Goal: Task Accomplishment & Management: Use online tool/utility

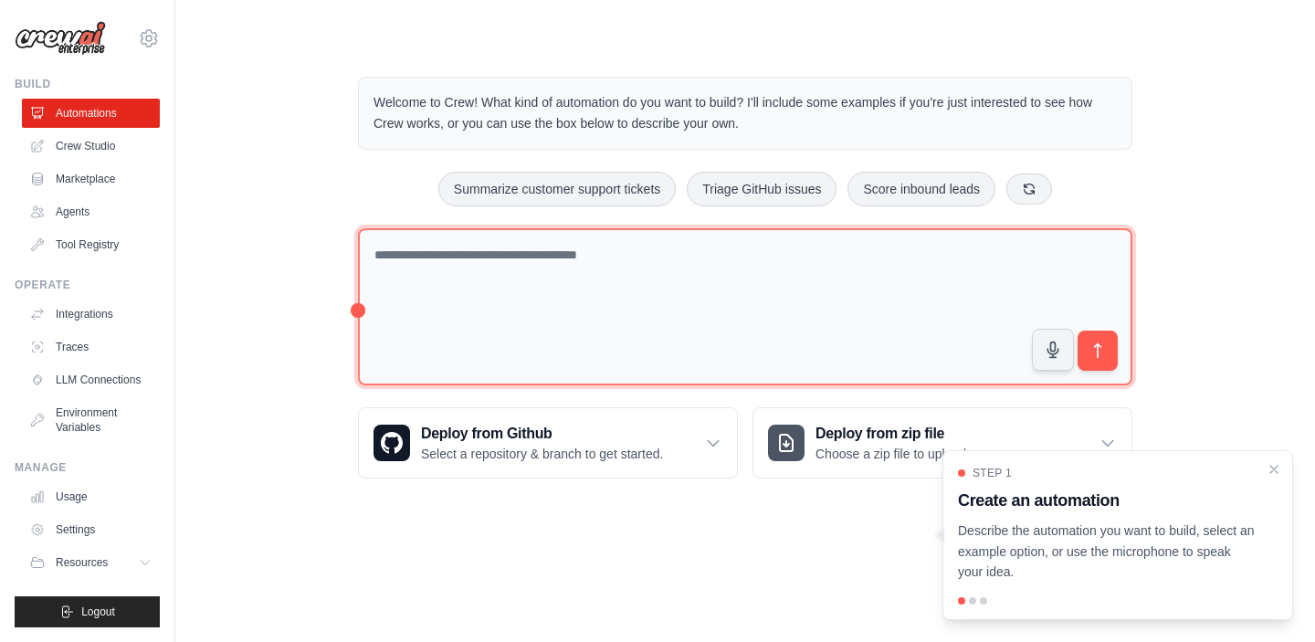
click at [468, 266] on textarea at bounding box center [745, 307] width 774 height 158
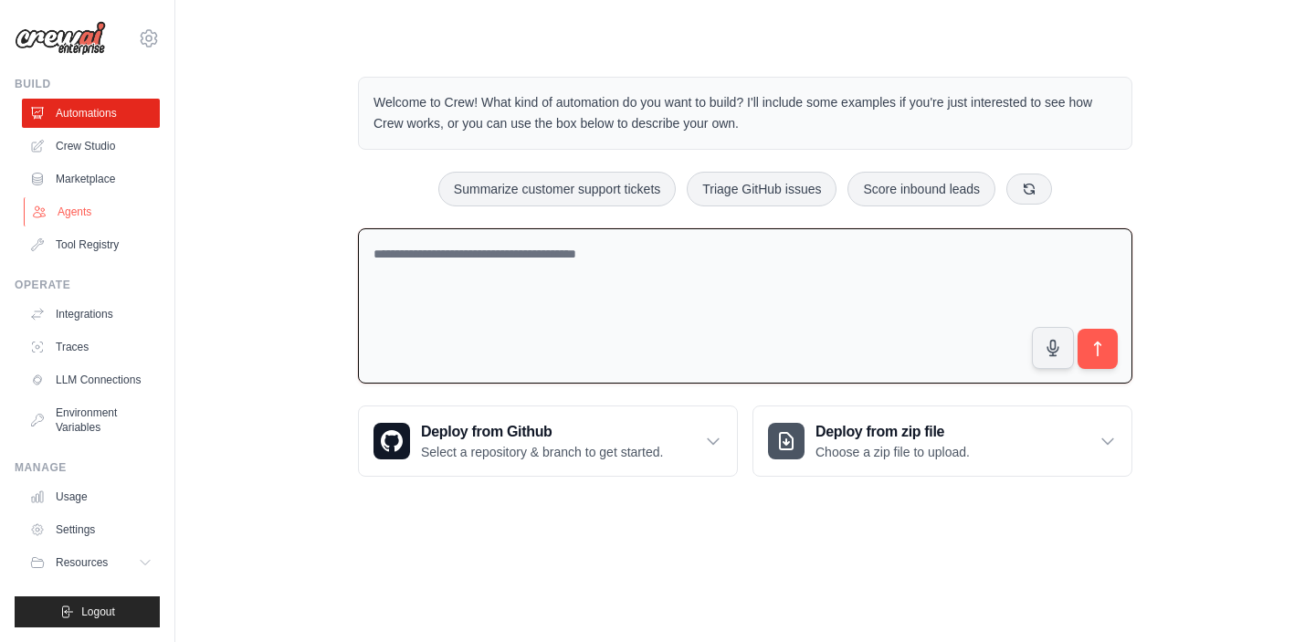
click at [83, 215] on link "Agents" at bounding box center [93, 211] width 138 height 29
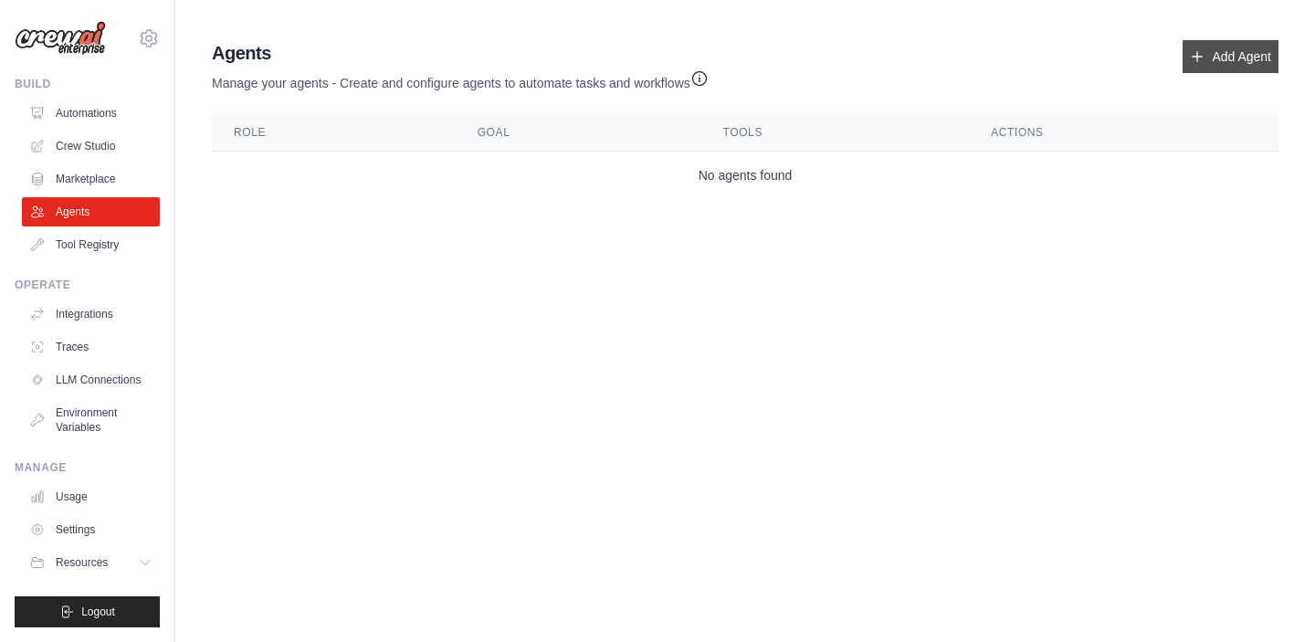
click at [1234, 52] on link "Add Agent" at bounding box center [1230, 56] width 96 height 33
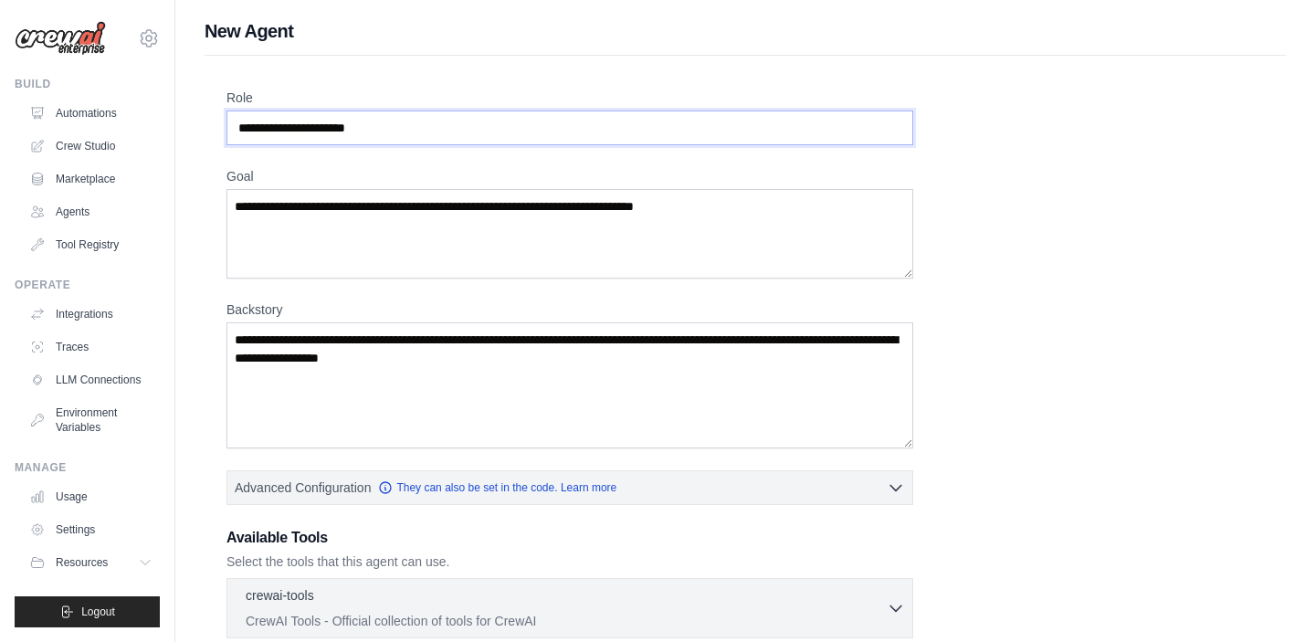
click at [259, 130] on input "Role" at bounding box center [569, 127] width 687 height 35
drag, startPoint x: 277, startPoint y: 131, endPoint x: 195, endPoint y: 123, distance: 81.6
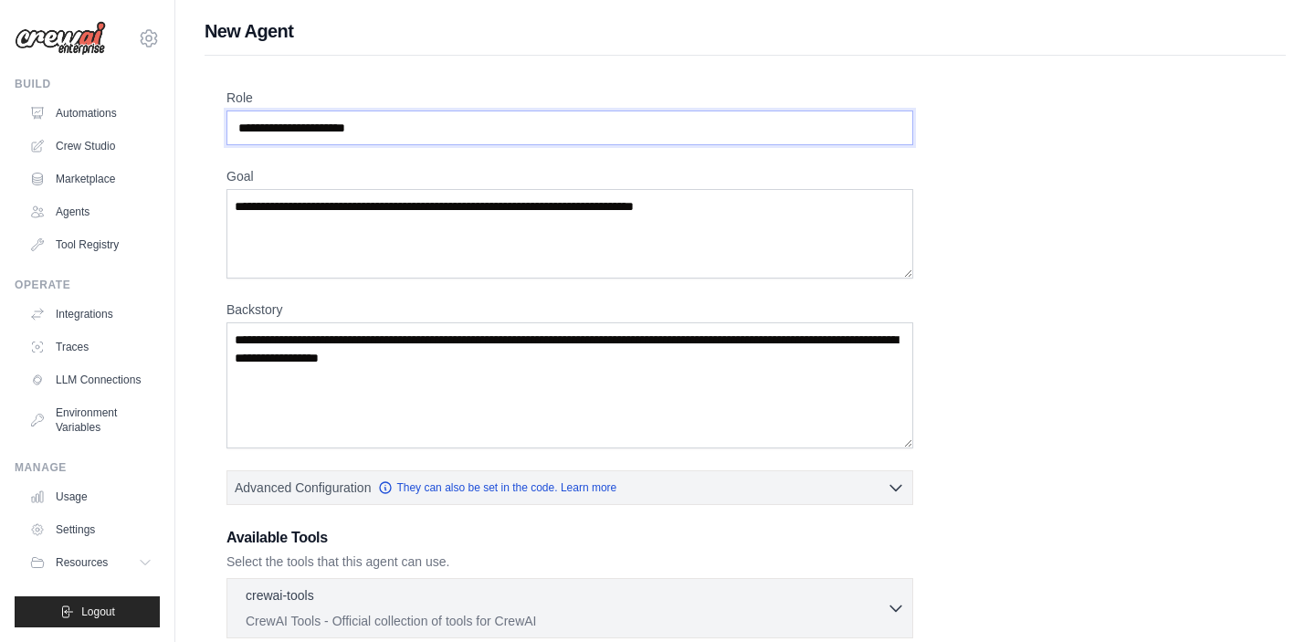
click at [195, 123] on div "New Agent Role Goal [GEOGRAPHIC_DATA] Advanced Configuration They can also be s…" at bounding box center [744, 489] width 1139 height 943
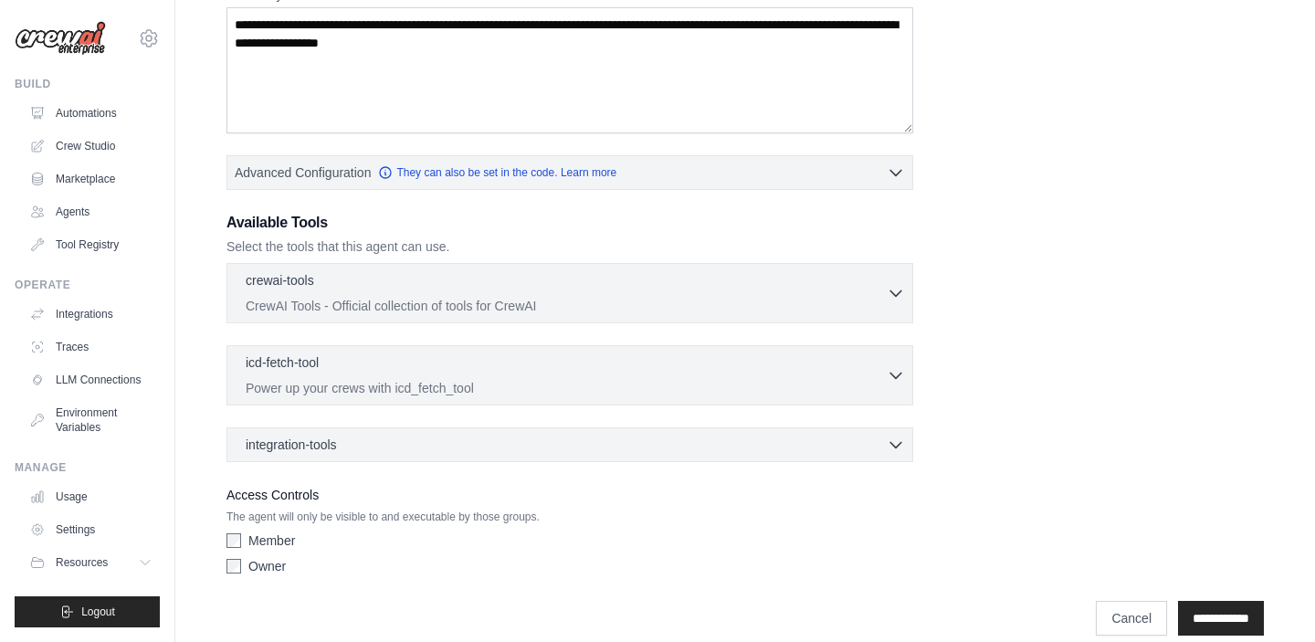
scroll to position [338, 0]
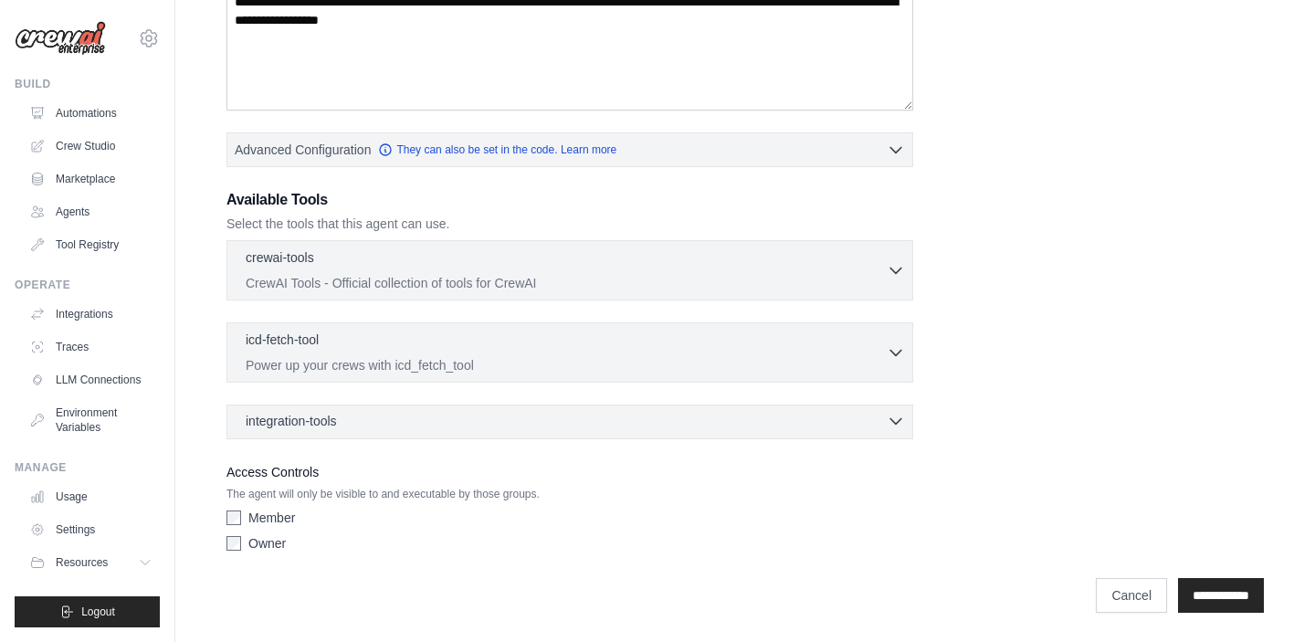
click at [562, 422] on div "integration-tools 0 selected" at bounding box center [575, 421] width 659 height 18
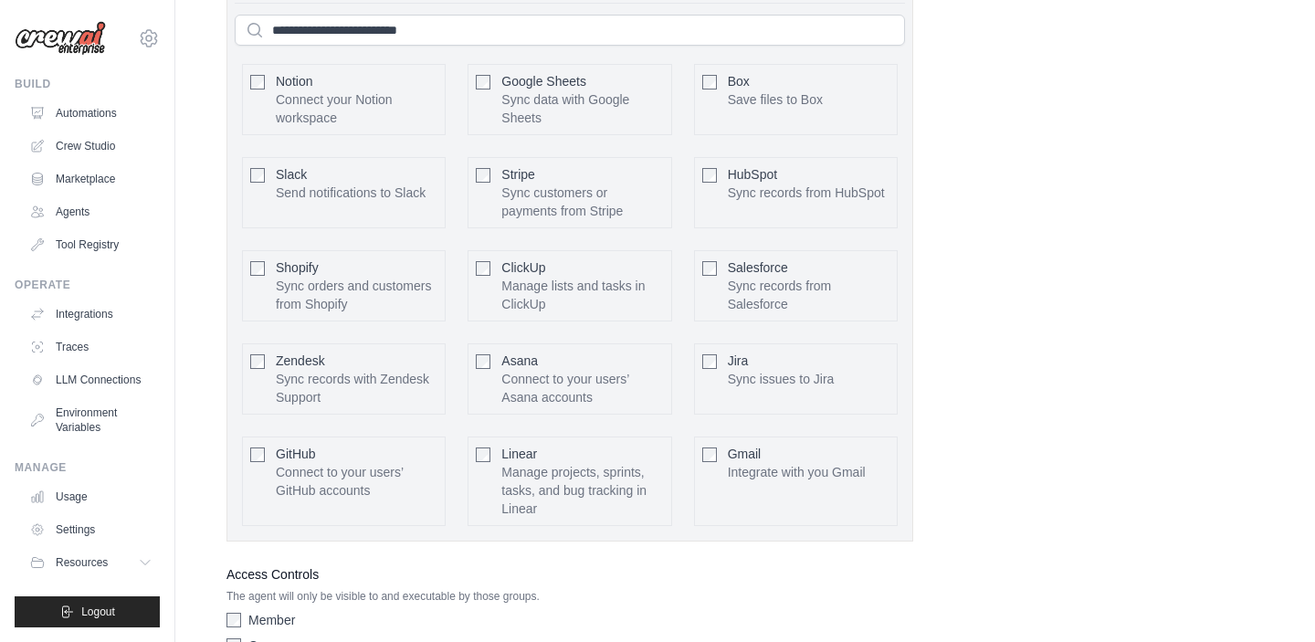
scroll to position [879, 0]
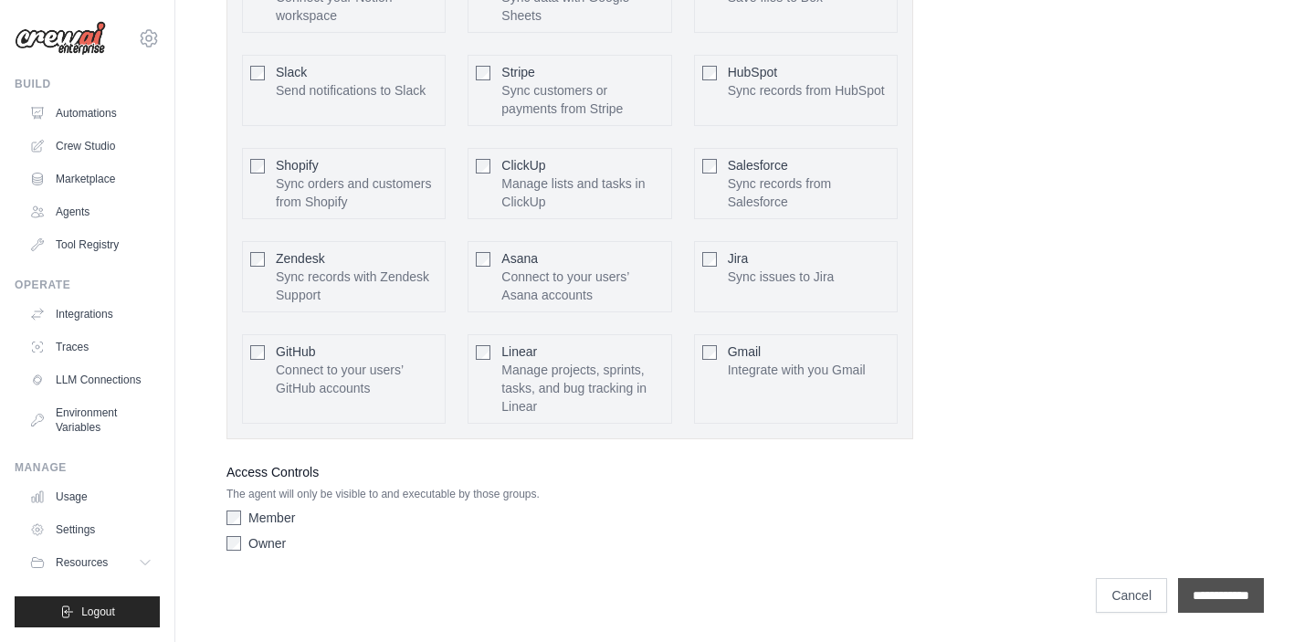
click at [1223, 593] on input "**********" at bounding box center [1221, 595] width 86 height 35
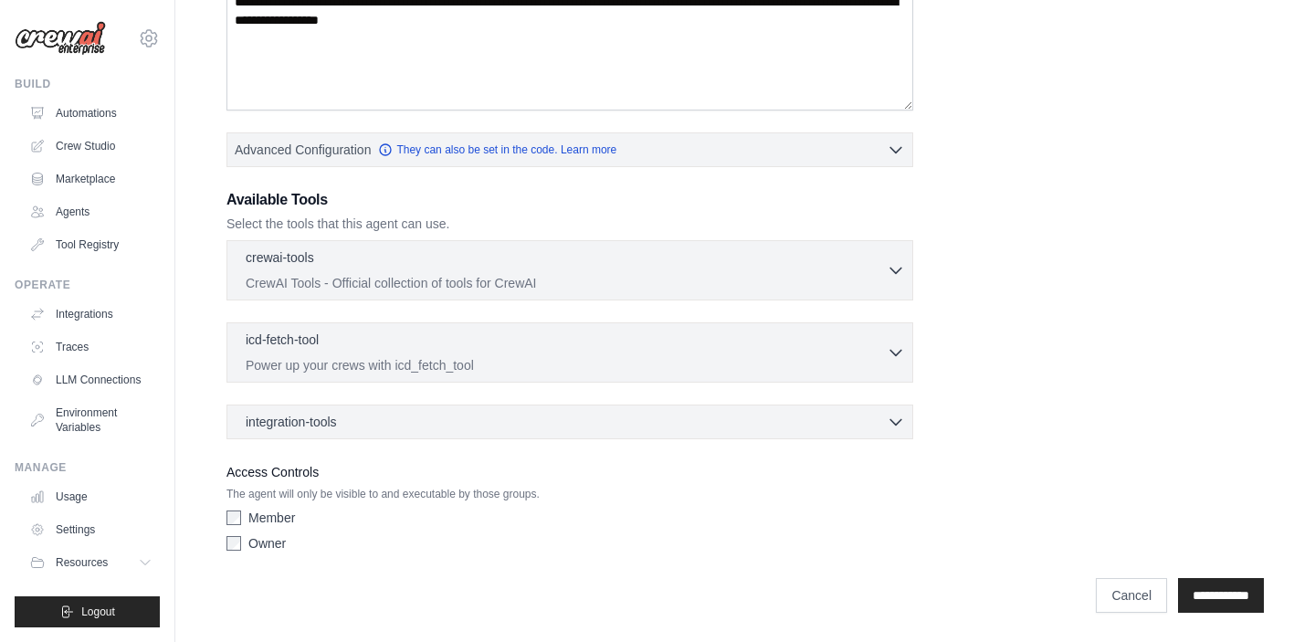
scroll to position [0, 0]
